Goal: Find specific fact: Find specific fact

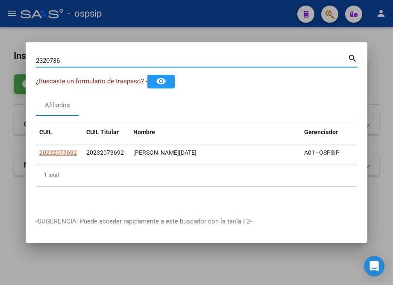
type input "23207369"
drag, startPoint x: 68, startPoint y: 57, endPoint x: 26, endPoint y: 58, distance: 42.3
click at [26, 58] on mat-dialog-content "23207369 Buscar (apellido, dni, cuil, nro traspaso, cuit, obra social) search ¿…" at bounding box center [196, 129] width 341 height 154
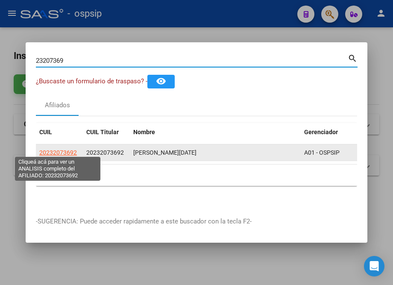
click at [68, 149] on span "20232073692" at bounding box center [58, 152] width 38 height 7
type textarea "20232073692"
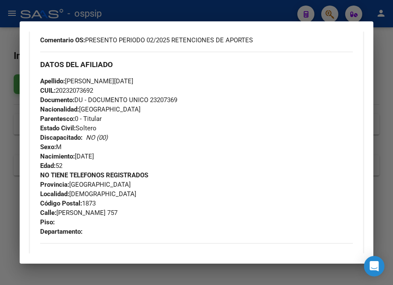
scroll to position [271, 0]
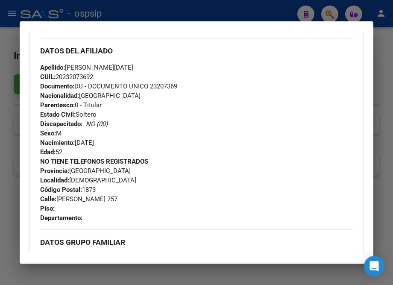
drag, startPoint x: 103, startPoint y: 203, endPoint x: 34, endPoint y: 77, distance: 144.0
click at [34, 77] on div "Enviar Credencial Digital remove_red_eye Movimientos Sin Certificado Discapacid…" at bounding box center [196, 138] width 333 height 387
copy div "Apellido: [PERSON_NAME][DATE] CUIL: 20232073692 Documento: DU - DOCUMENTO UNICO…"
click at [145, 15] on div at bounding box center [196, 142] width 393 height 285
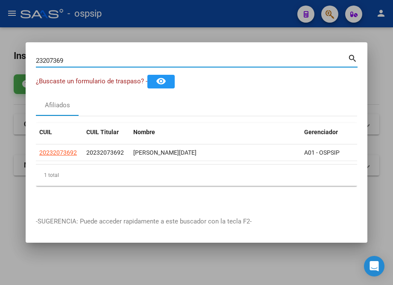
drag, startPoint x: 77, startPoint y: 60, endPoint x: 113, endPoint y: 56, distance: 36.1
click at [9, 72] on div "23207369 Buscar (apellido, dni, cuil, nro traspaso, cuit, obra social) search ¿…" at bounding box center [196, 142] width 393 height 285
type input "21575810"
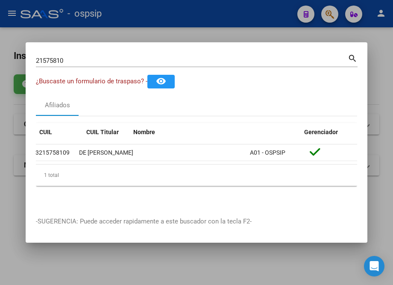
scroll to position [0, 0]
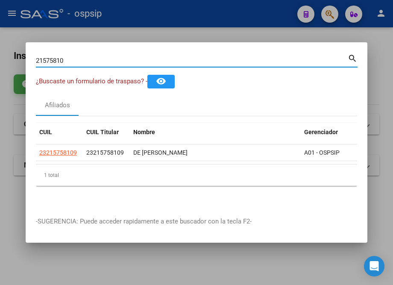
drag, startPoint x: 67, startPoint y: 59, endPoint x: 20, endPoint y: 57, distance: 47.0
click at [20, 57] on div "21575810 Buscar (apellido, dni, cuil, nro traspaso, cuit, obra social) search ¿…" at bounding box center [196, 142] width 393 height 285
